Goal: Task Accomplishment & Management: Manage account settings

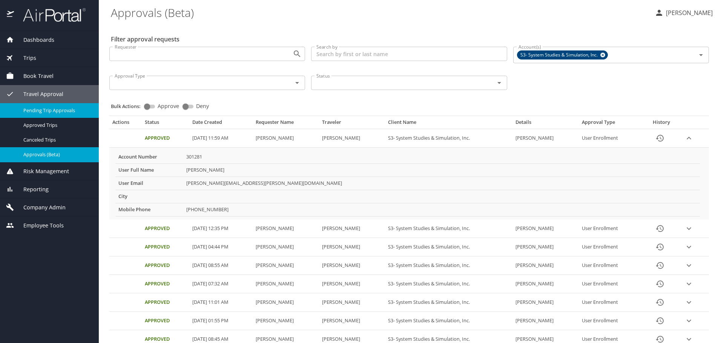
click at [29, 106] on div "Pending Trip Approvals" at bounding box center [49, 110] width 87 height 9
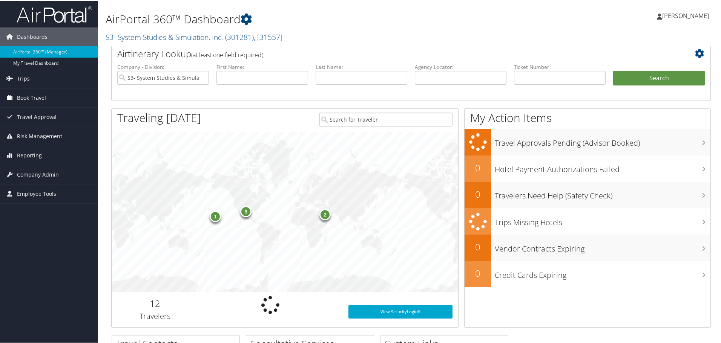
click at [34, 97] on span "Book Travel" at bounding box center [31, 97] width 29 height 19
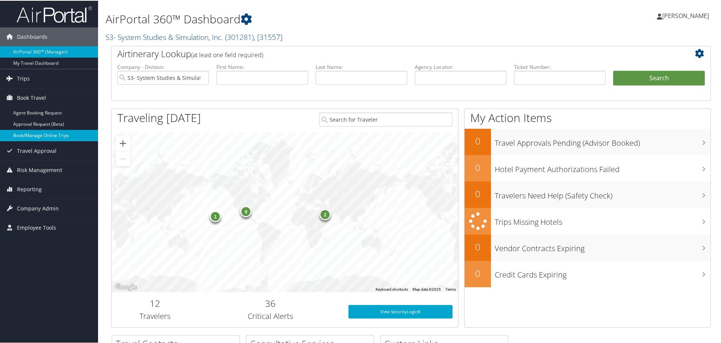
click at [70, 139] on link "Book/Manage Online Trips" at bounding box center [49, 134] width 98 height 11
click at [39, 133] on link "Book/Manage Online Trips" at bounding box center [49, 134] width 98 height 11
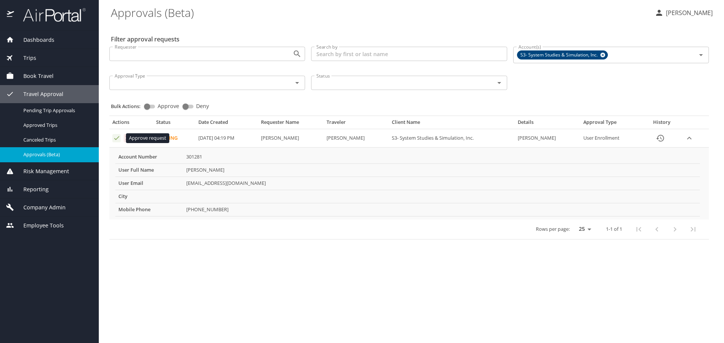
click at [115, 137] on icon "Approval table" at bounding box center [116, 138] width 7 height 7
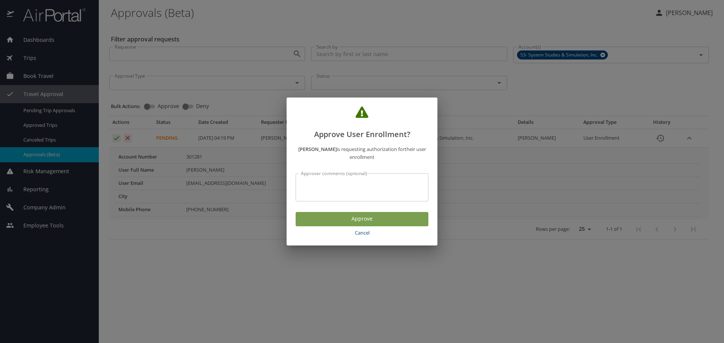
click at [352, 215] on span "Approve" at bounding box center [362, 219] width 121 height 9
